Goal: Transaction & Acquisition: Download file/media

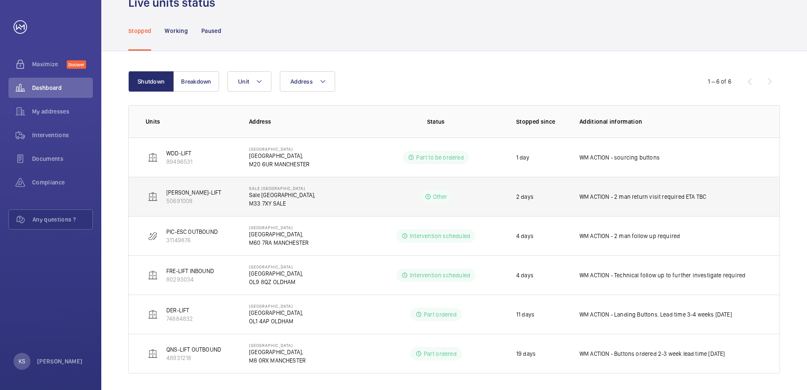
scroll to position [46, 0]
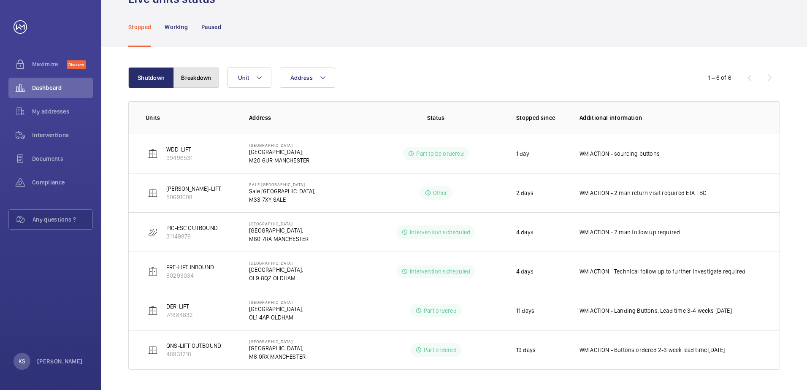
click at [195, 80] on button "Breakdown" at bounding box center [196, 78] width 46 height 20
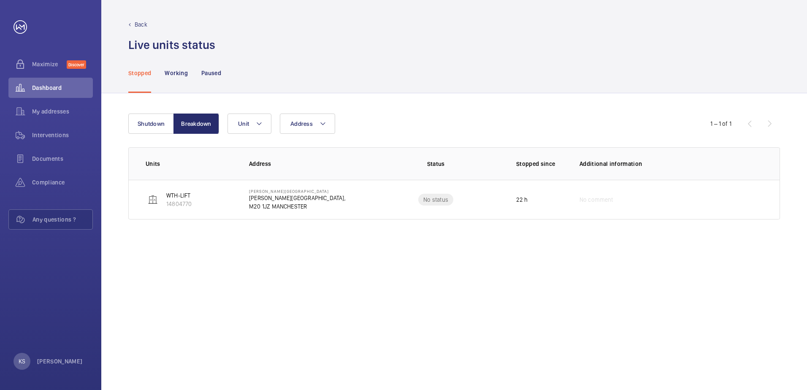
click at [760, 16] on div "Back Live units status﻿" at bounding box center [454, 26] width 706 height 53
click at [147, 116] on button "Shutdown" at bounding box center [151, 124] width 46 height 20
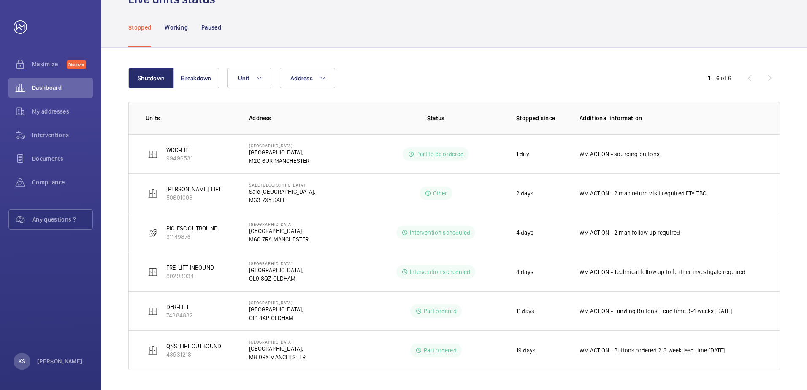
scroll to position [46, 0]
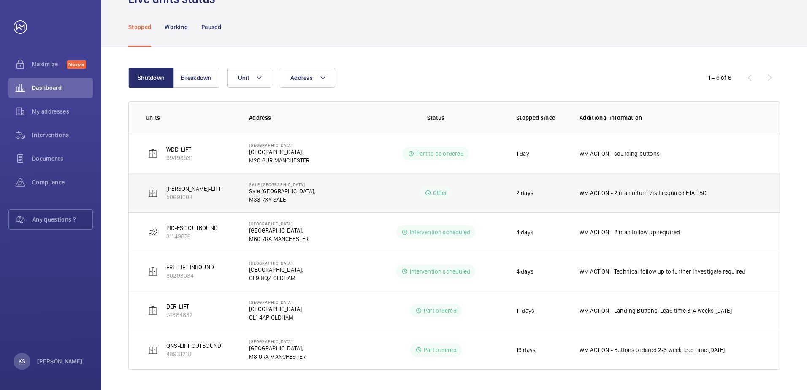
click at [342, 190] on td "Sale [GEOGRAPHIC_DATA], M33 7XY SALE" at bounding box center [302, 192] width 133 height 39
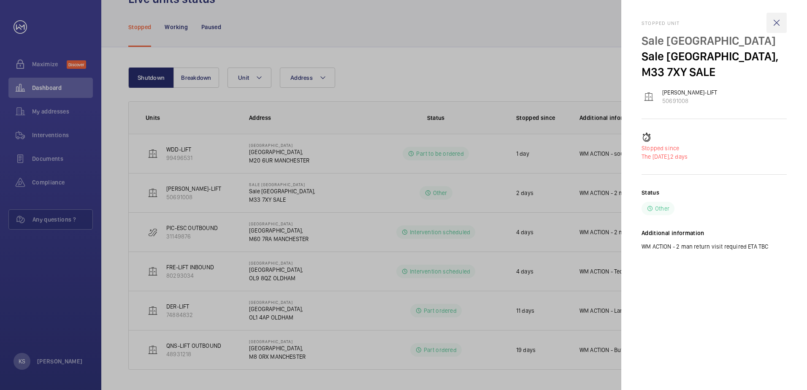
click at [778, 21] on wm-front-icon-button at bounding box center [777, 23] width 20 height 20
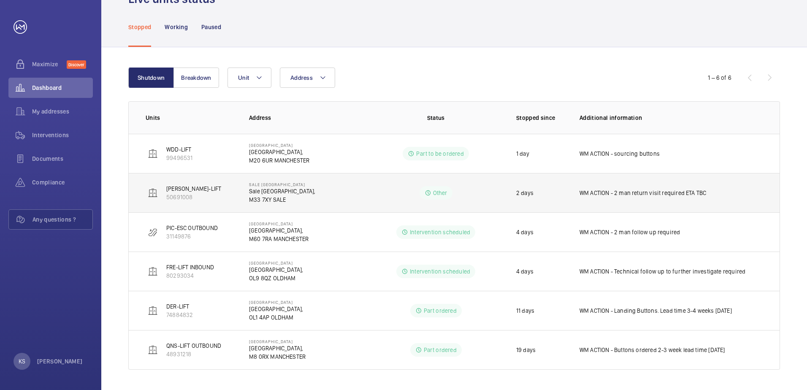
click at [173, 196] on p "50691008" at bounding box center [193, 197] width 55 height 8
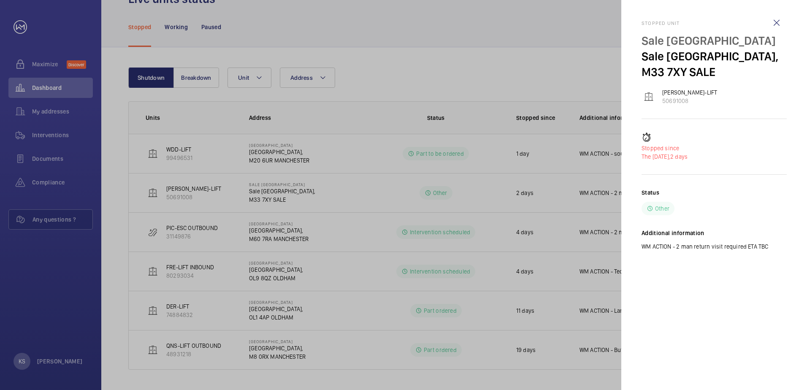
click at [355, 200] on div at bounding box center [403, 195] width 807 height 390
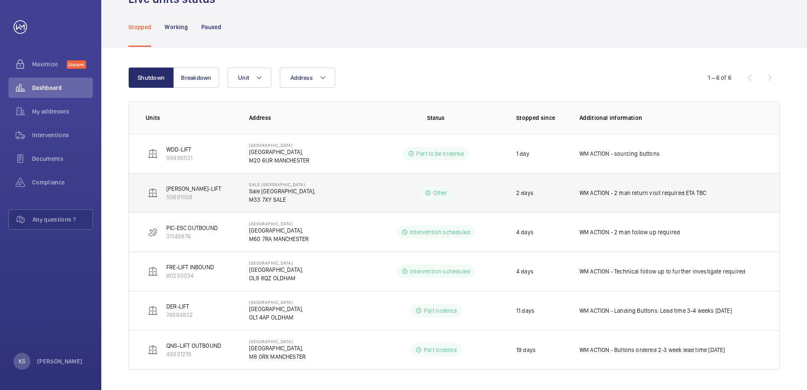
click at [663, 190] on p "WM ACTION - 2 man return visit required ETA TBC" at bounding box center [643, 193] width 127 height 8
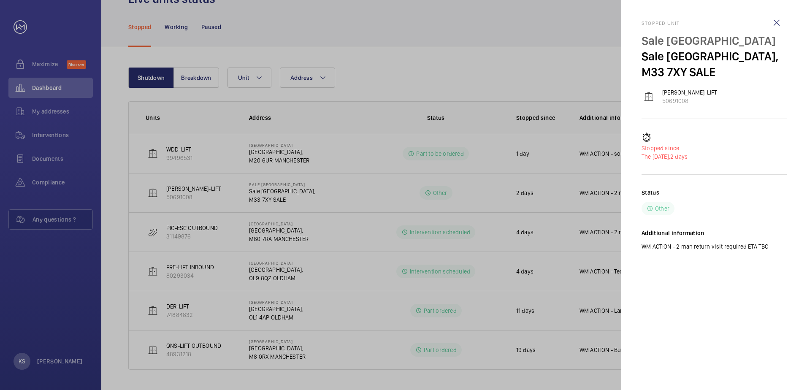
click at [306, 189] on div at bounding box center [403, 195] width 807 height 390
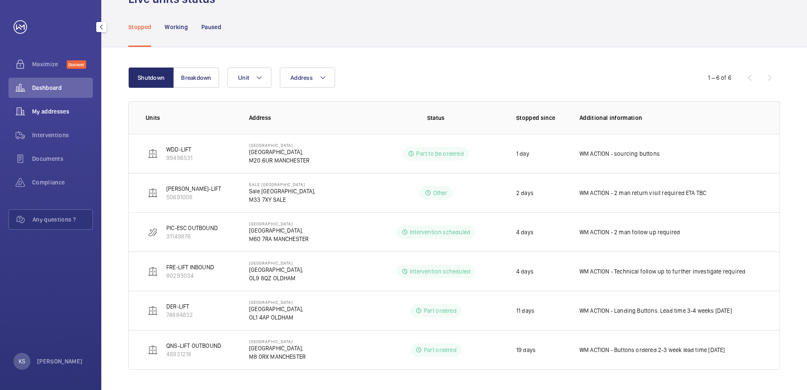
click at [45, 114] on span "My addresses" at bounding box center [62, 111] width 61 height 8
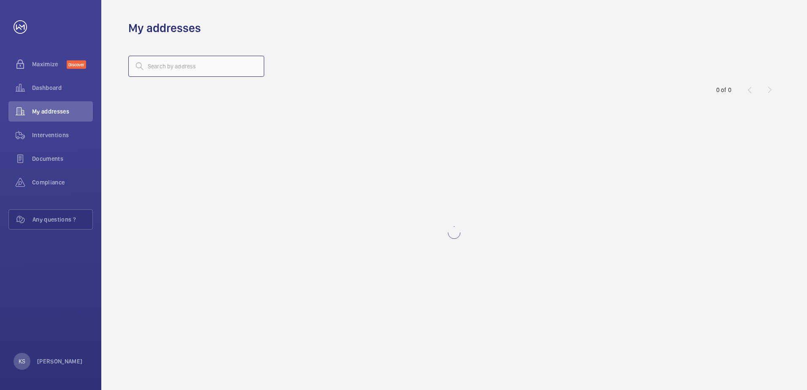
click at [184, 60] on input "text" at bounding box center [196, 66] width 136 height 21
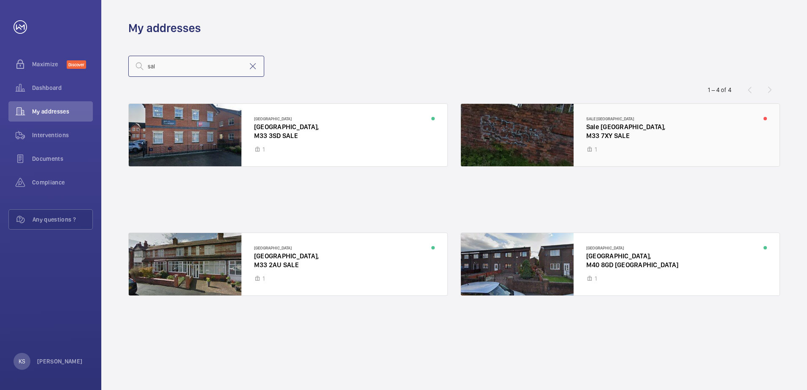
type input "sal"
click at [561, 125] on div at bounding box center [620, 135] width 319 height 62
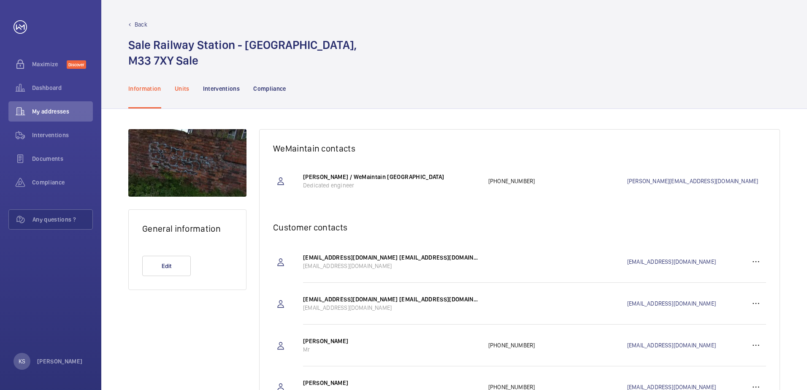
click at [184, 89] on p "Units" at bounding box center [182, 88] width 15 height 8
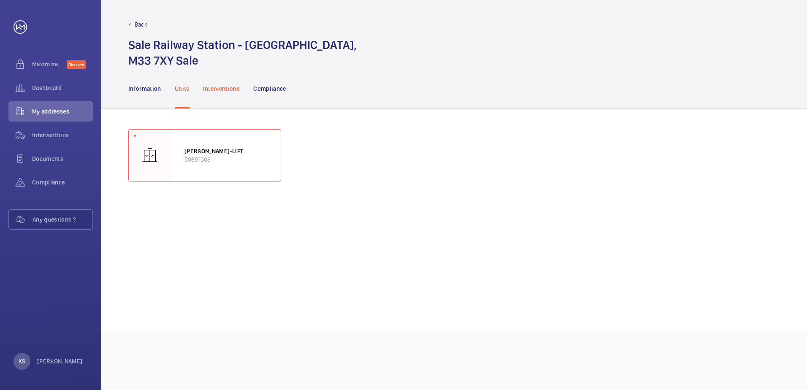
click at [228, 89] on p "Interventions" at bounding box center [221, 88] width 37 height 8
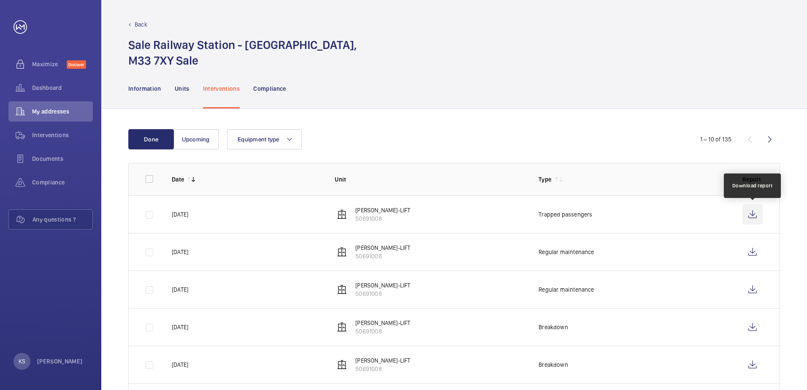
click at [751, 215] on wm-front-icon-button at bounding box center [752, 214] width 20 height 20
